Goal: Information Seeking & Learning: Learn about a topic

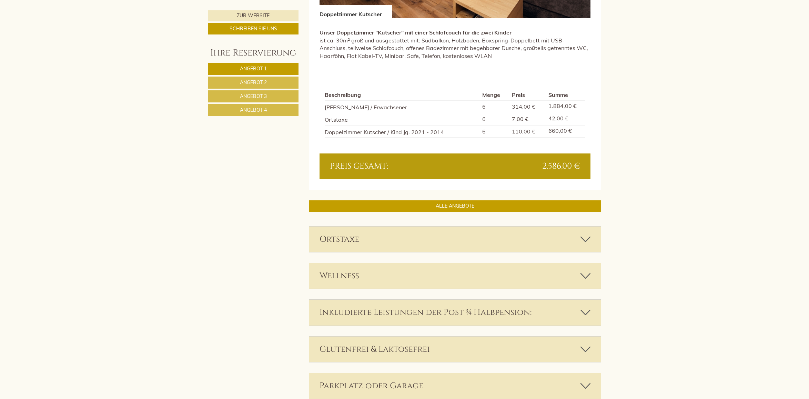
scroll to position [1544, 0]
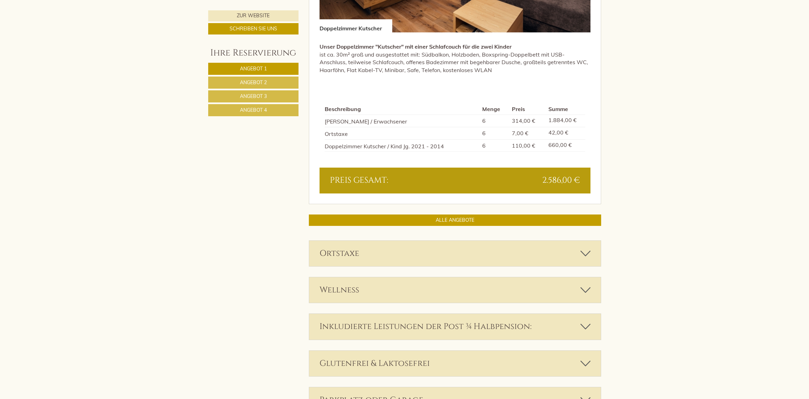
click at [276, 83] on link "Angebot 2" at bounding box center [253, 83] width 90 height 12
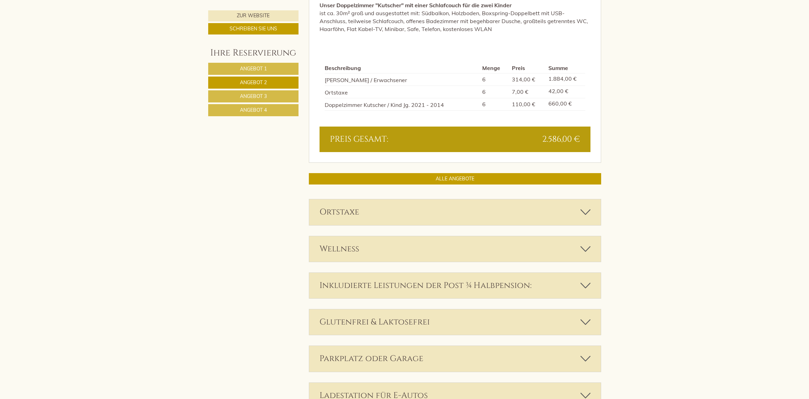
scroll to position [721, 0]
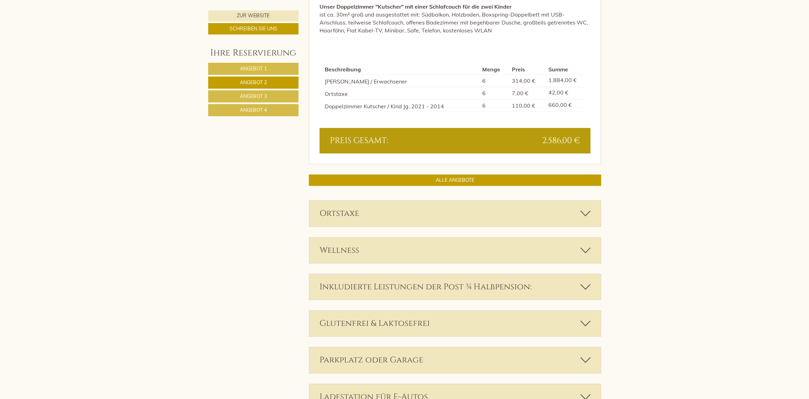
click at [261, 96] on span "Angebot 3" at bounding box center [253, 96] width 27 height 6
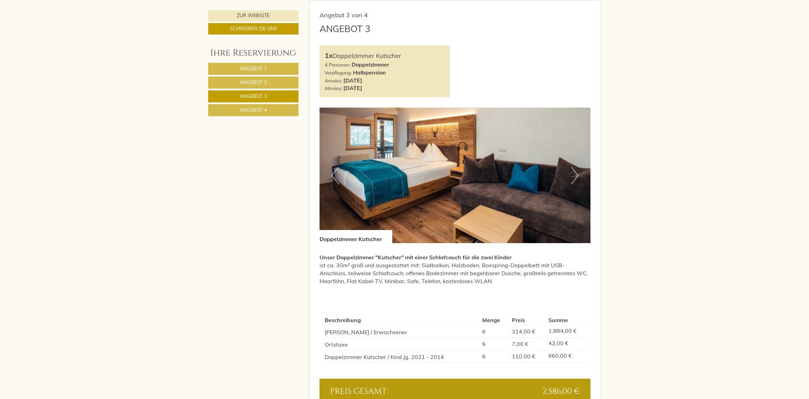
click at [272, 113] on link "Angebot 4" at bounding box center [253, 110] width 90 height 12
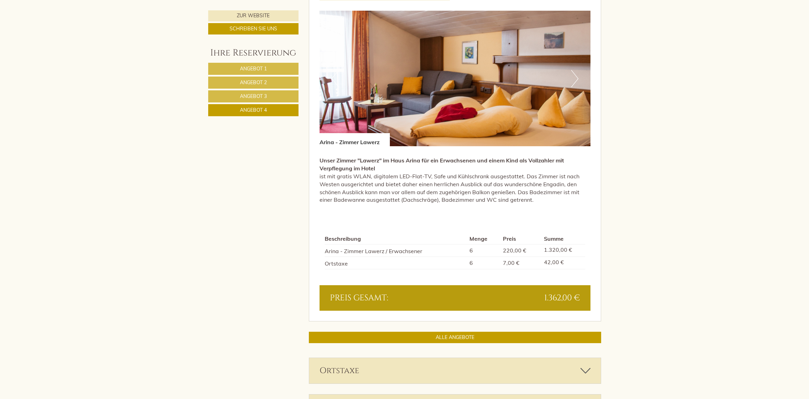
scroll to position [561, 0]
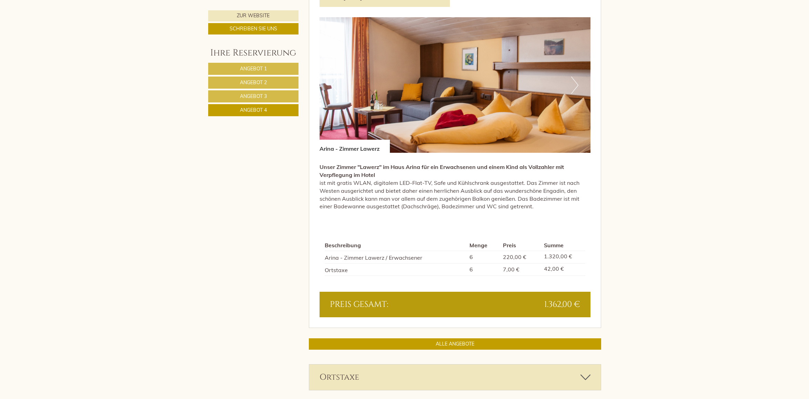
click at [261, 99] on link "Angebot 3" at bounding box center [253, 96] width 90 height 12
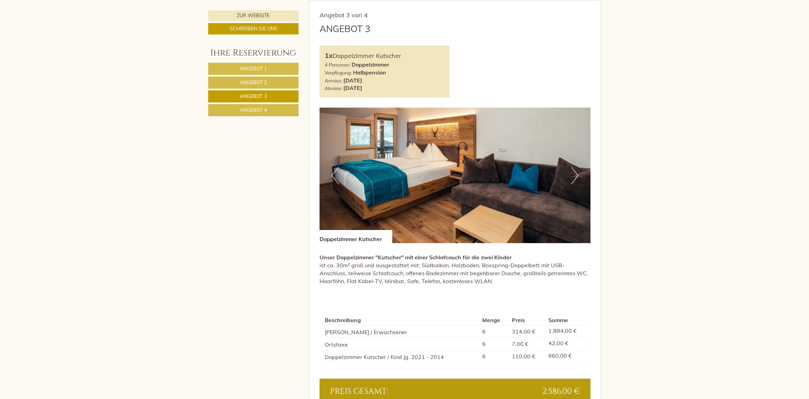
click at [260, 84] on span "Angebot 2" at bounding box center [253, 82] width 27 height 6
click at [261, 94] on span "Angebot 3" at bounding box center [253, 96] width 27 height 6
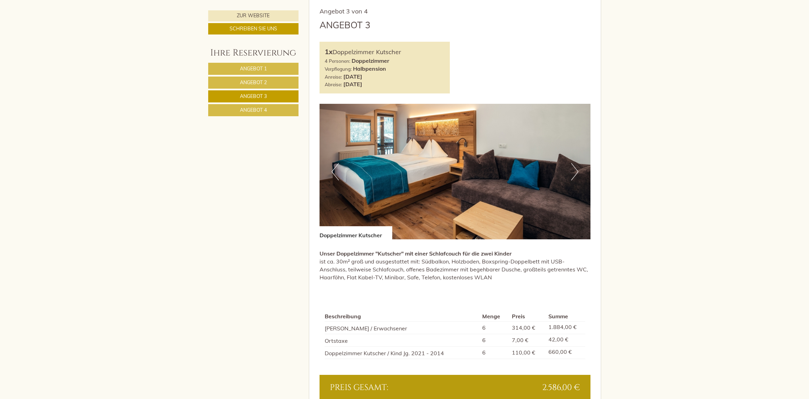
scroll to position [530, 0]
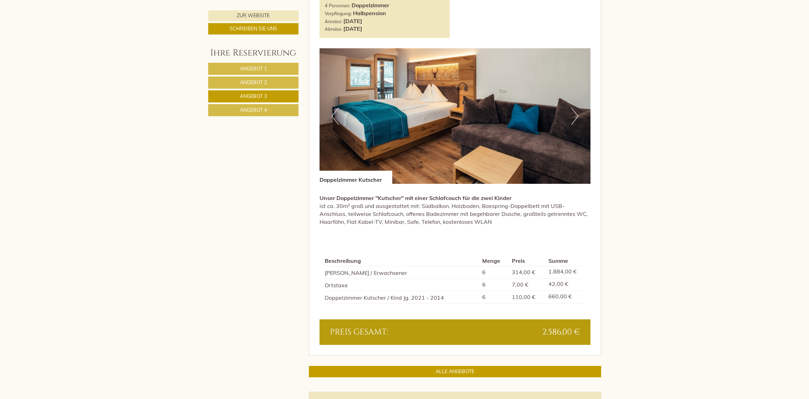
click at [283, 83] on link "Angebot 2" at bounding box center [253, 83] width 90 height 12
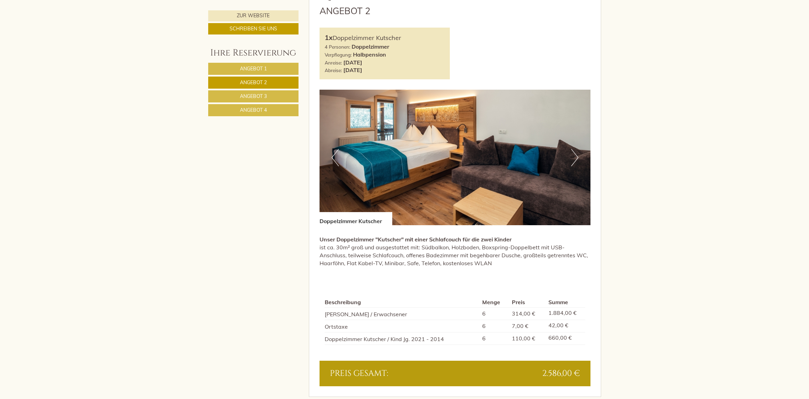
scroll to position [488, 0]
click at [256, 113] on link "Angebot 4" at bounding box center [253, 110] width 90 height 12
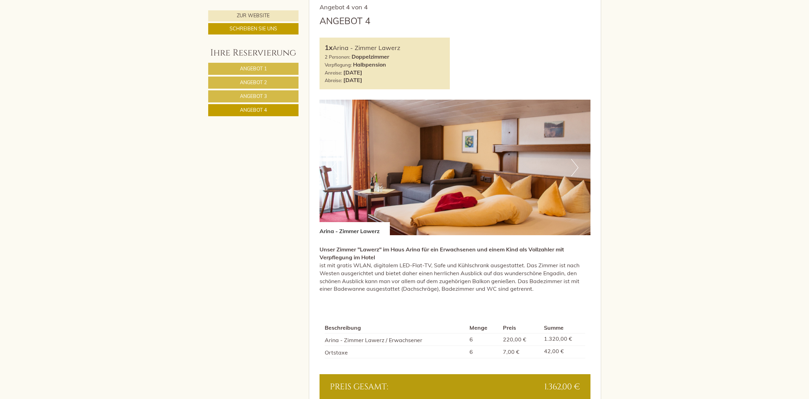
scroll to position [481, 0]
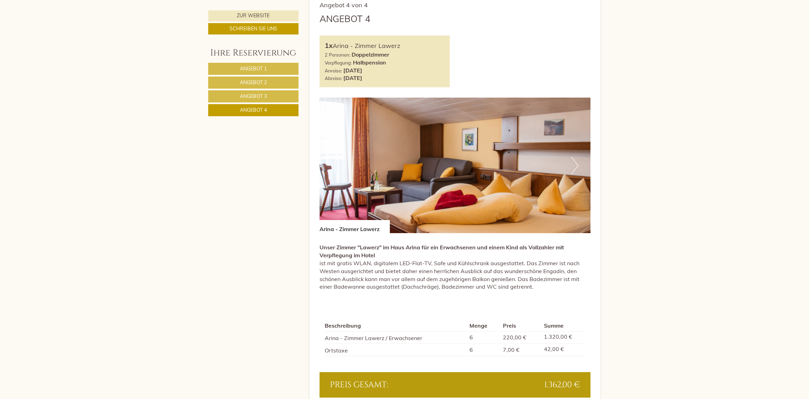
click at [253, 94] on span "Angebot 3" at bounding box center [253, 96] width 27 height 6
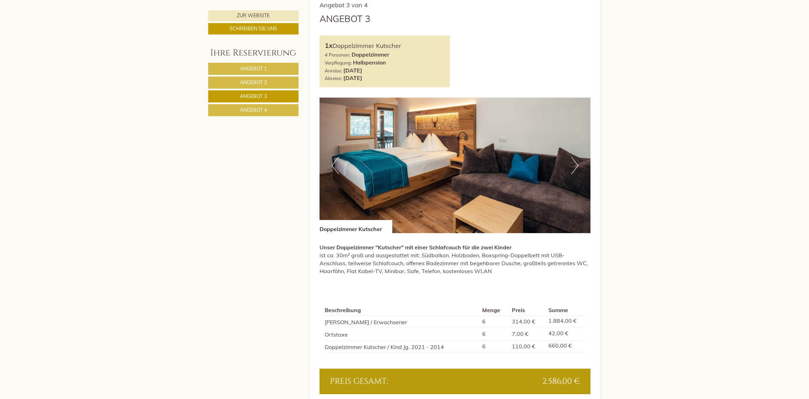
scroll to position [471, 0]
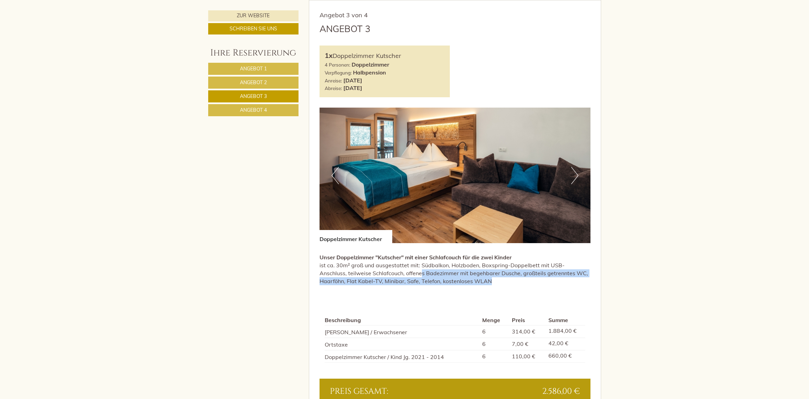
drag, startPoint x: 398, startPoint y: 272, endPoint x: 491, endPoint y: 280, distance: 93.1
click at [491, 280] on p "Unser Doppelzimmer "Kutscher" mit einer Schlafcouch für die zwei Kinder ist ca.…" at bounding box center [455, 268] width 271 height 31
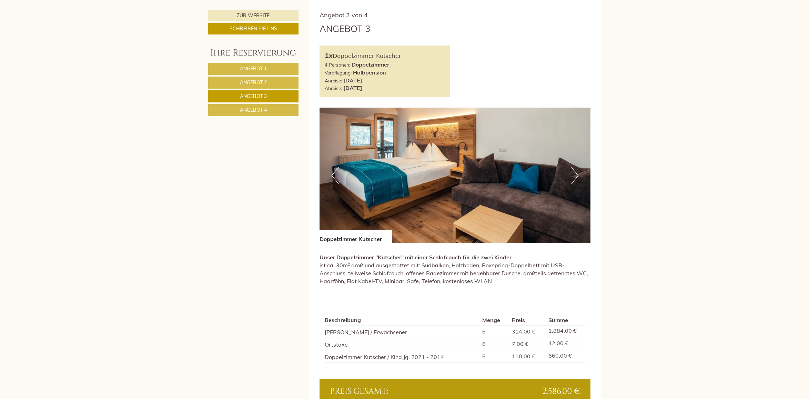
click at [246, 109] on span "Angebot 4" at bounding box center [253, 110] width 27 height 6
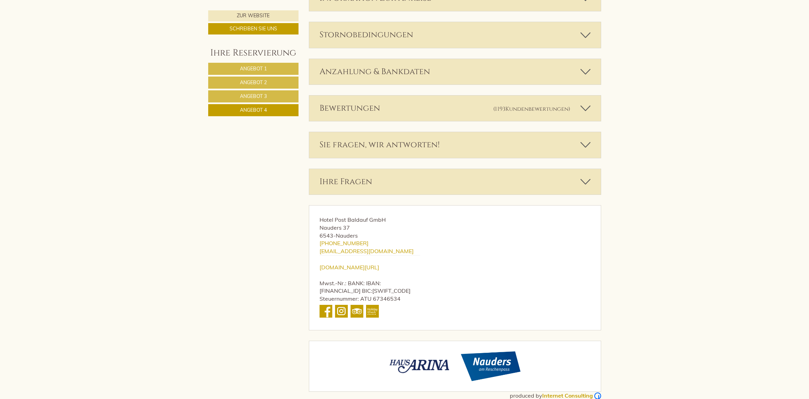
scroll to position [1343, 0]
